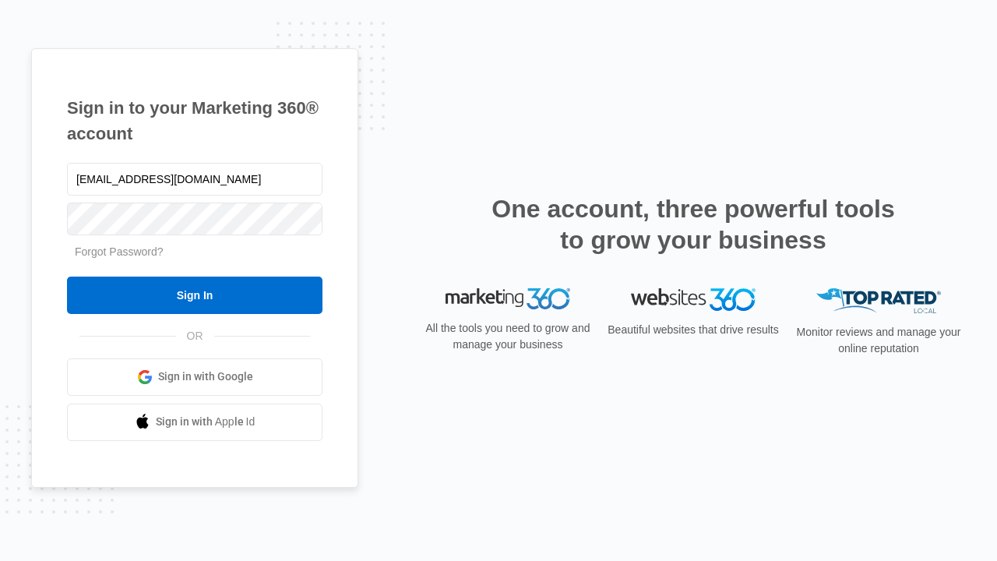
type input "[EMAIL_ADDRESS][DOMAIN_NAME]"
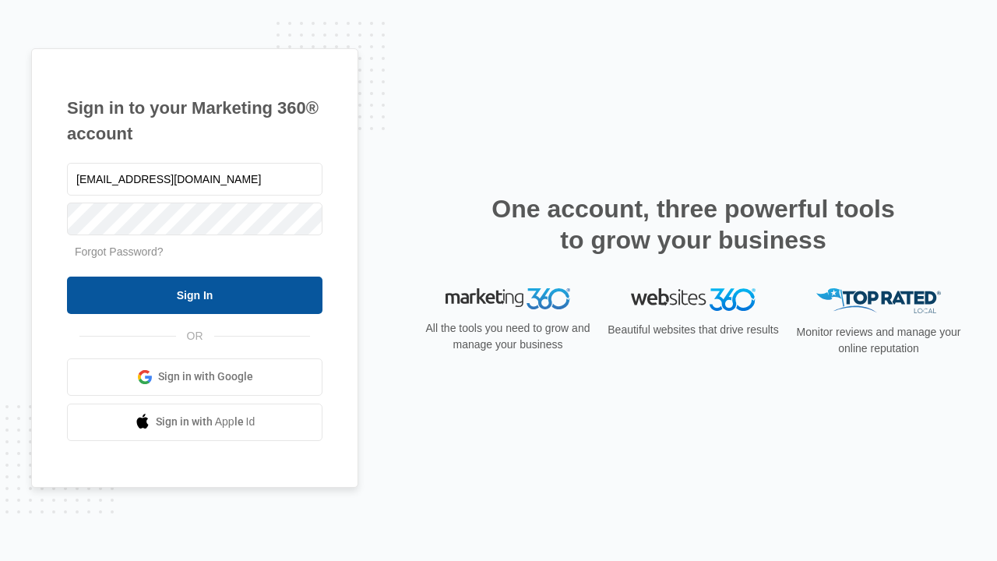
click at [195, 294] on input "Sign In" at bounding box center [194, 295] width 255 height 37
